Goal: Transaction & Acquisition: Purchase product/service

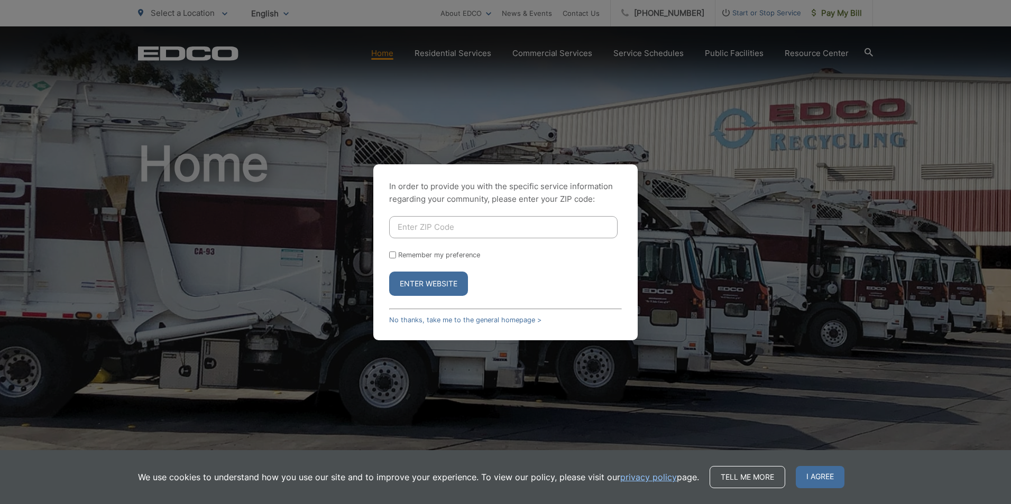
click at [593, 229] on input "Enter ZIP Code" at bounding box center [503, 227] width 228 height 22
click at [461, 223] on input "Enter ZIP Code" at bounding box center [503, 227] width 228 height 22
type input "92028"
click at [389, 272] on button "Enter Website" at bounding box center [428, 284] width 79 height 24
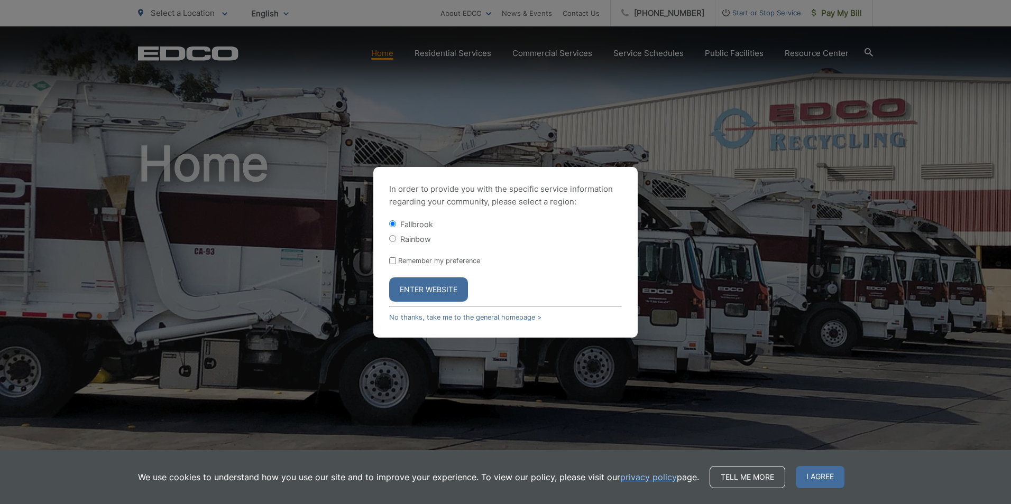
click at [438, 289] on button "Enter Website" at bounding box center [428, 290] width 79 height 24
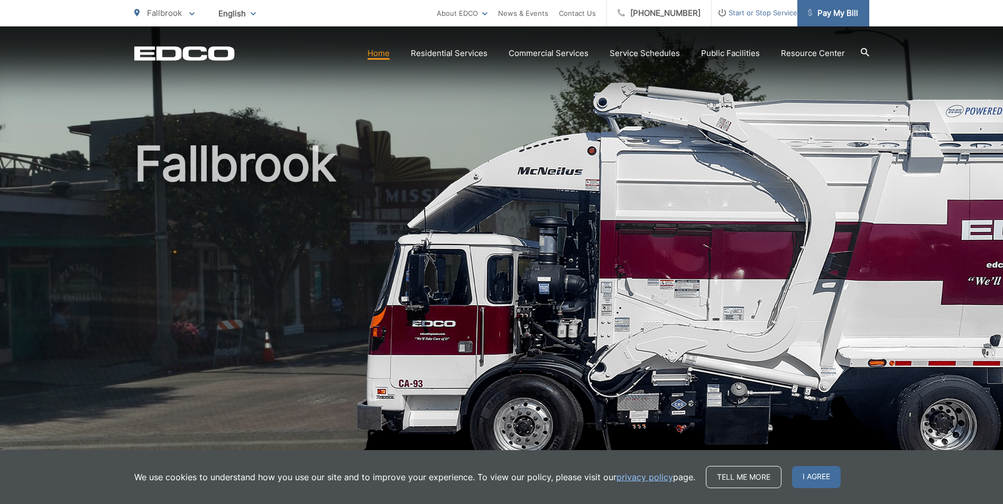
click at [828, 16] on span "Pay My Bill" at bounding box center [833, 13] width 50 height 13
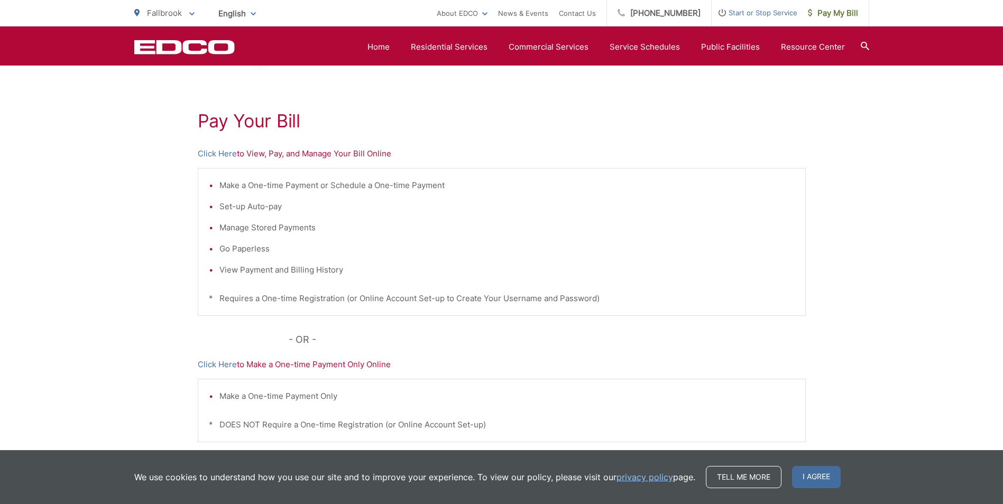
scroll to position [142, 0]
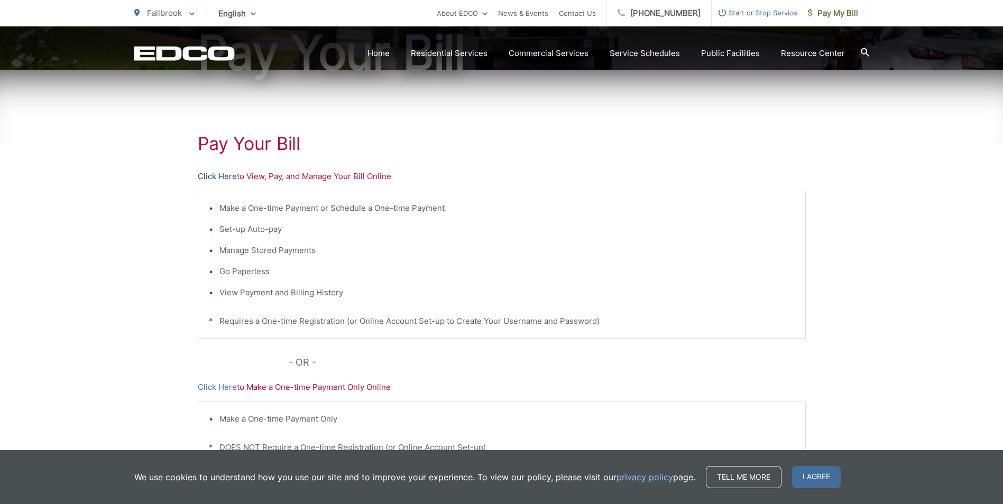
click at [208, 180] on link "Click Here" at bounding box center [217, 176] width 39 height 13
click at [262, 176] on p "Click Here to View, Pay, and Manage Your Bill Online" at bounding box center [502, 176] width 608 height 13
click at [224, 177] on link "Click Here" at bounding box center [217, 176] width 39 height 13
